Goal: Find specific page/section: Find specific page/section

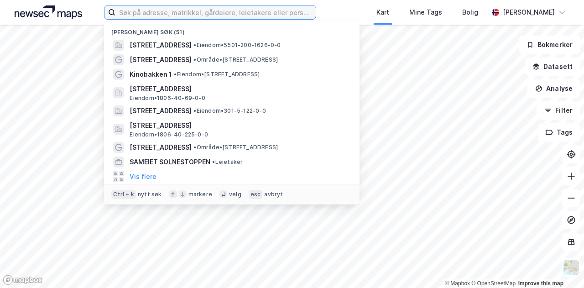
click at [169, 11] on input at bounding box center [216, 12] width 200 height 14
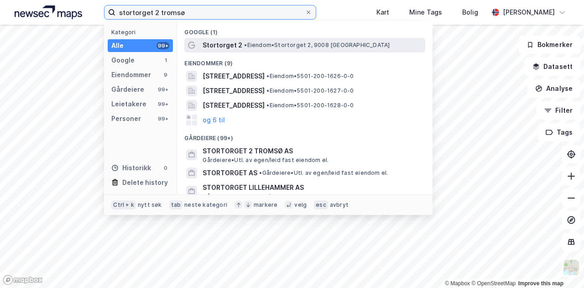
type input "stortorget 2 tromsø"
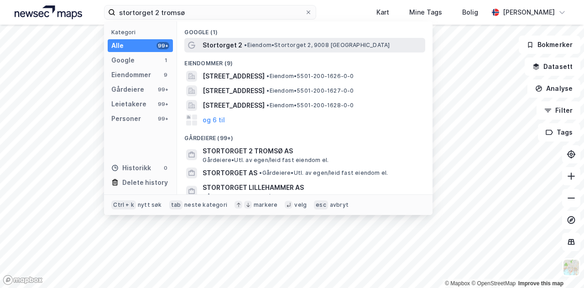
click at [263, 43] on span "• Eiendom • [STREET_ADDRESS]" at bounding box center [317, 45] width 146 height 7
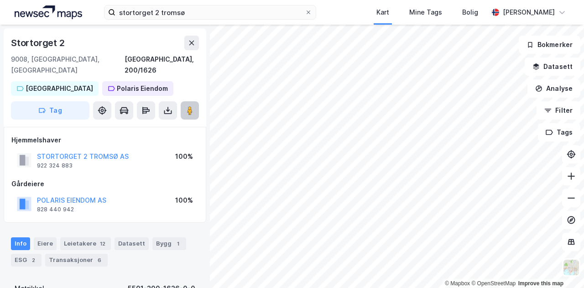
click at [192, 106] on image at bounding box center [189, 110] width 5 height 9
